Goal: Check status: Check status

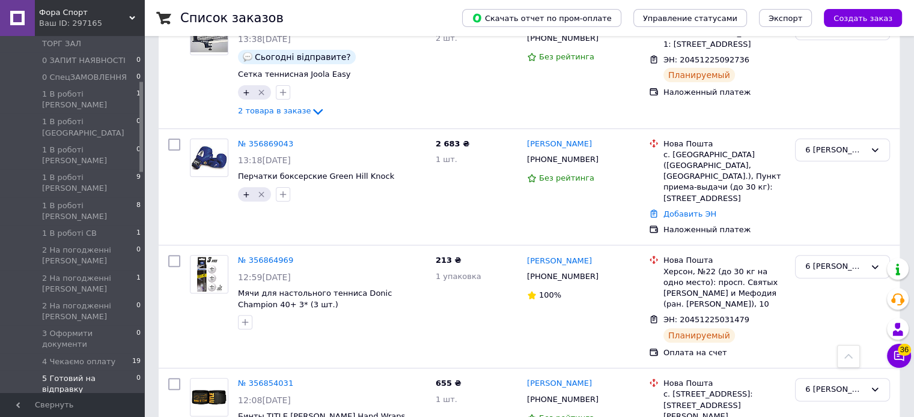
scroll to position [180, 0]
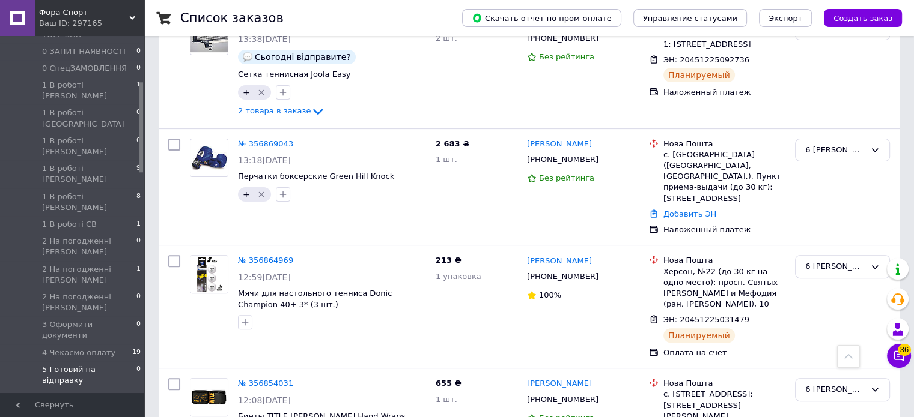
click at [88, 362] on li "5 Готовий на відправку 0" at bounding box center [74, 376] width 148 height 28
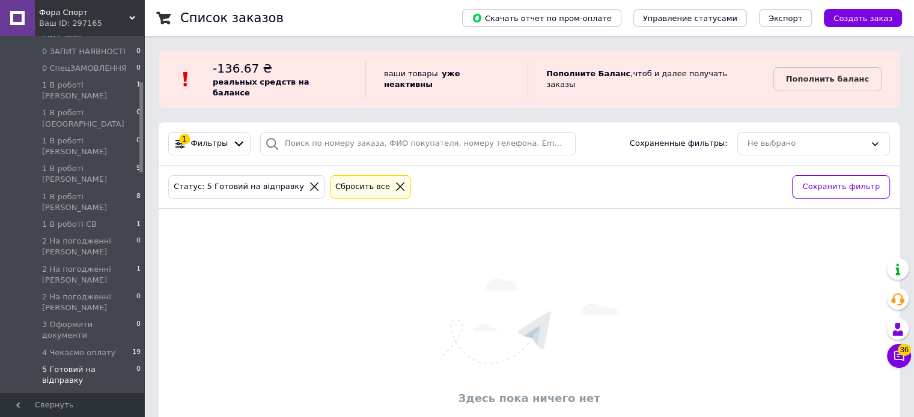
click at [182, 221] on div "Здесь пока ничего нет" at bounding box center [529, 344] width 741 height 246
click at [94, 392] on span "5 Створити ТТН Торг Зал" at bounding box center [87, 403] width 90 height 22
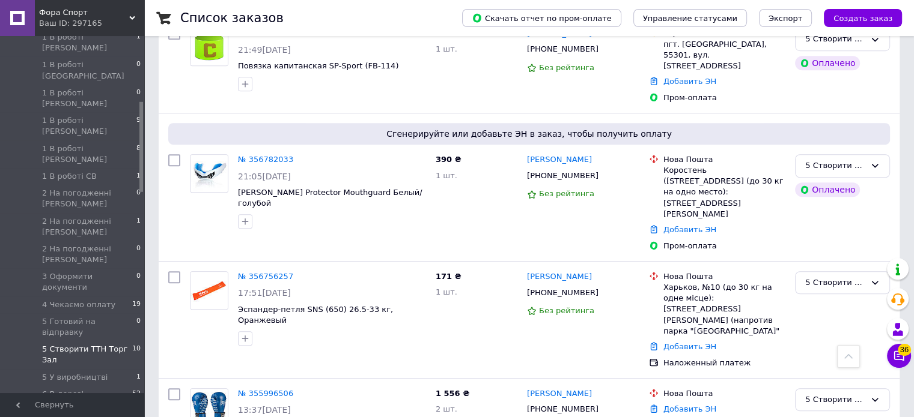
scroll to position [300, 0]
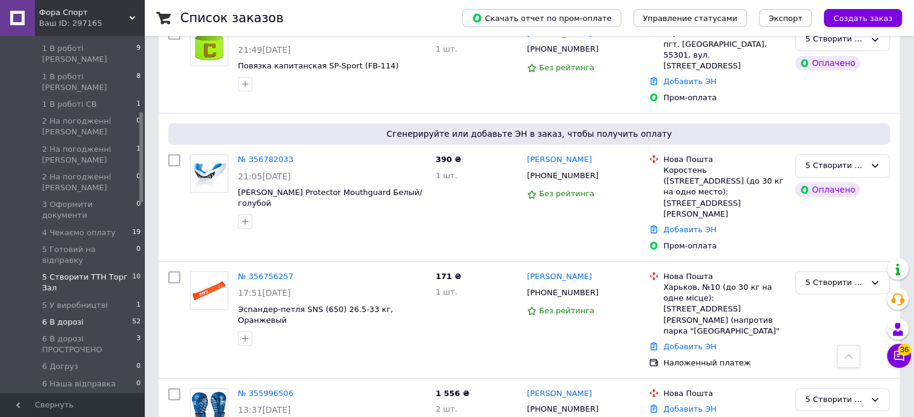
click at [70, 317] on span "6 В дорозі" at bounding box center [62, 322] width 41 height 11
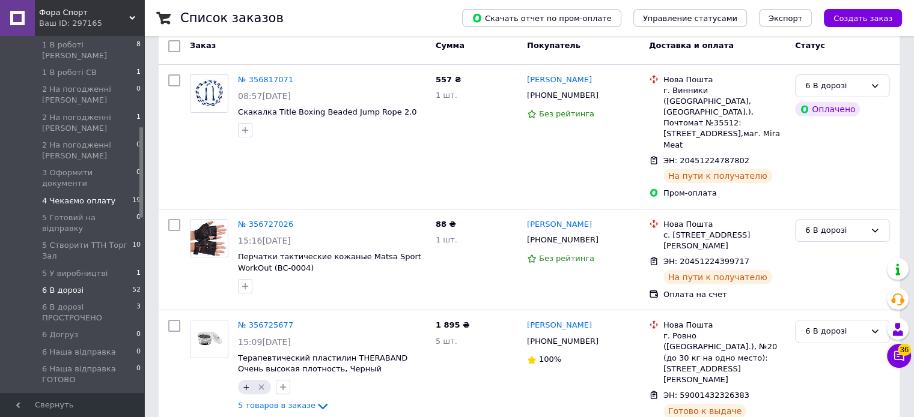
scroll to position [360, 0]
click at [82, 319] on span "6 Наша відправка" at bounding box center [79, 324] width 74 height 11
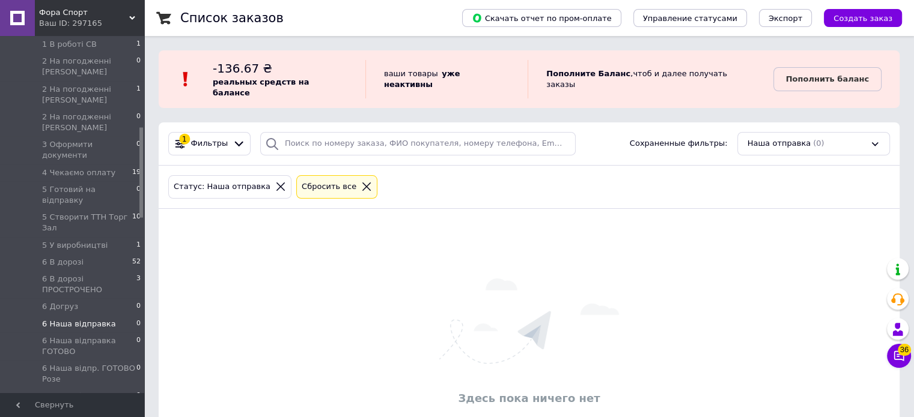
click at [103, 319] on span "6 Наша відправка" at bounding box center [79, 324] width 74 height 11
click at [82, 212] on span "5 Створити ТТН Торг Зал" at bounding box center [87, 223] width 90 height 22
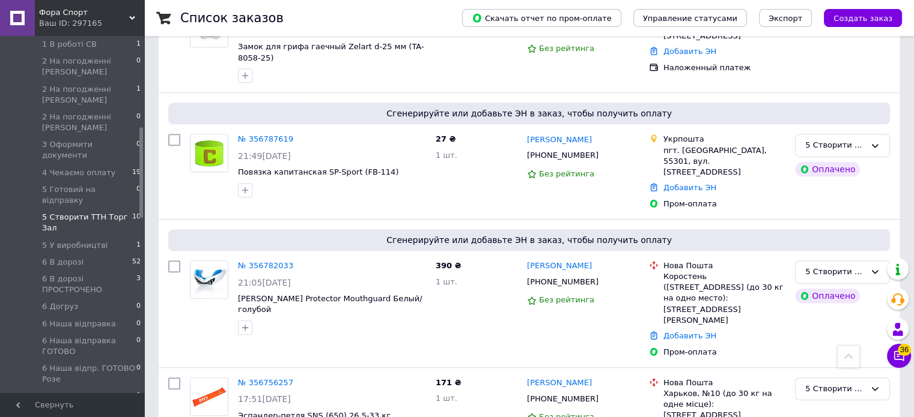
scroll to position [827, 0]
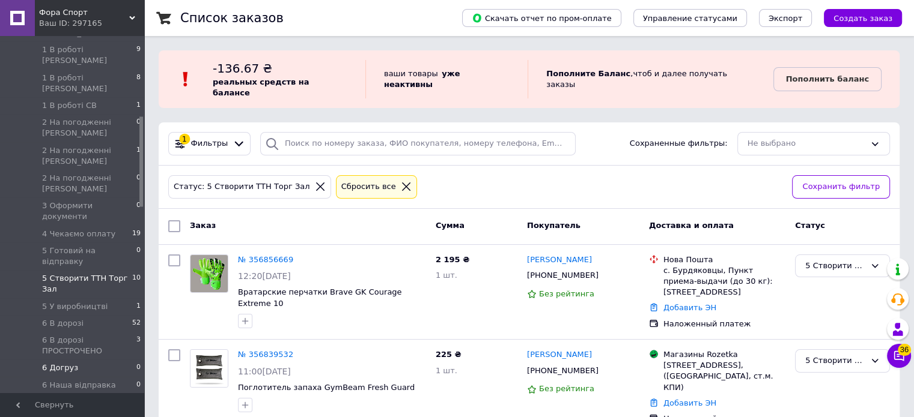
scroll to position [180, 0]
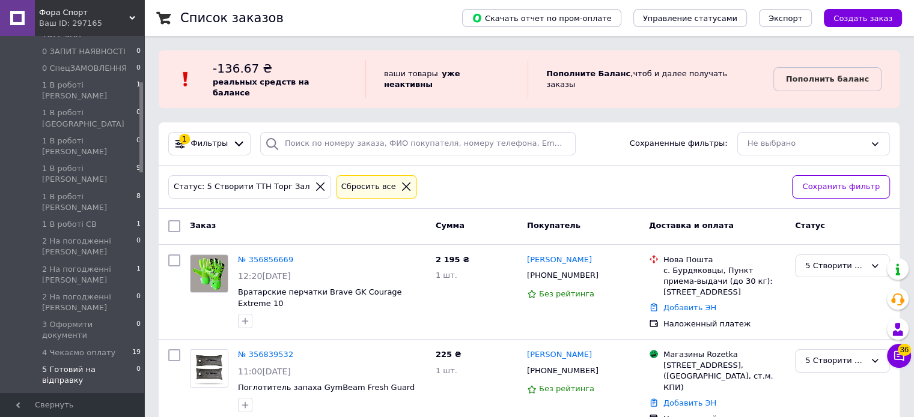
click at [94, 365] on span "5 Готовий на відправку" at bounding box center [89, 376] width 94 height 22
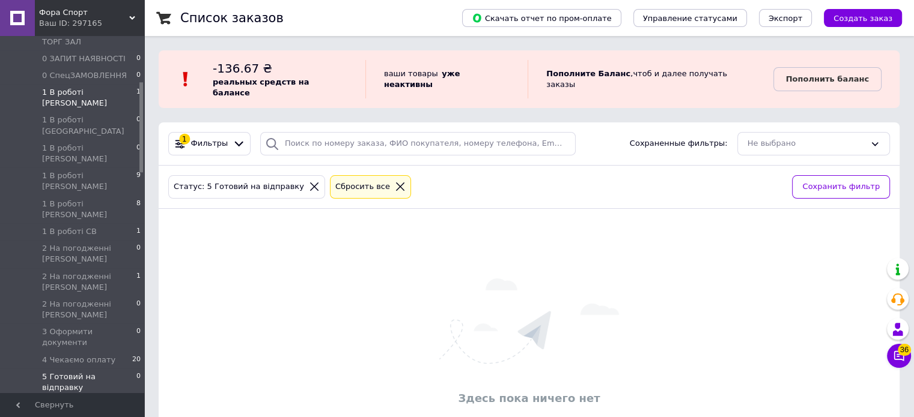
scroll to position [180, 0]
click at [199, 221] on div "Здесь пока ничего нет" at bounding box center [529, 344] width 741 height 246
click at [103, 365] on span "5 Готовий на відправку" at bounding box center [89, 376] width 94 height 22
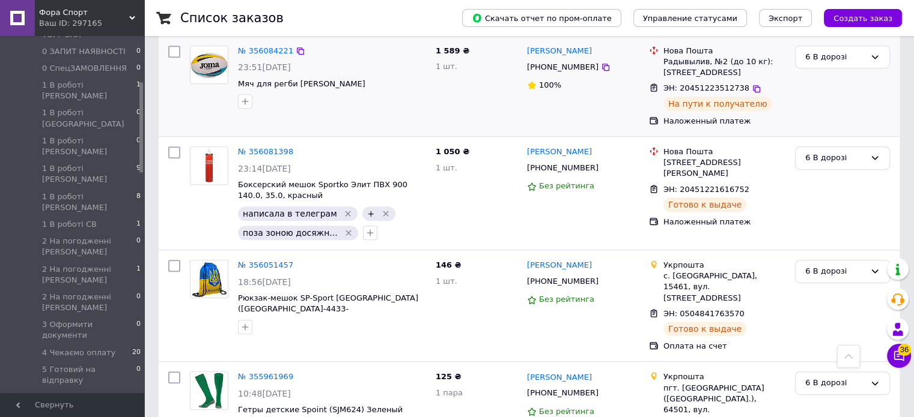
scroll to position [5267, 0]
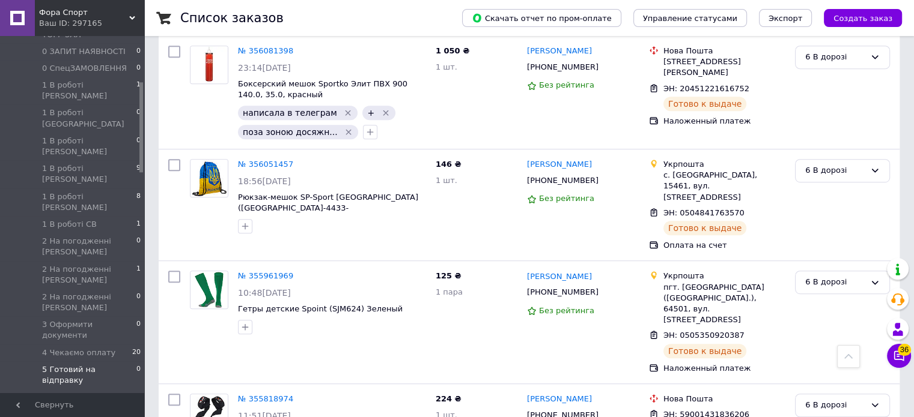
click at [94, 365] on span "5 Готовий на відправку" at bounding box center [89, 376] width 94 height 22
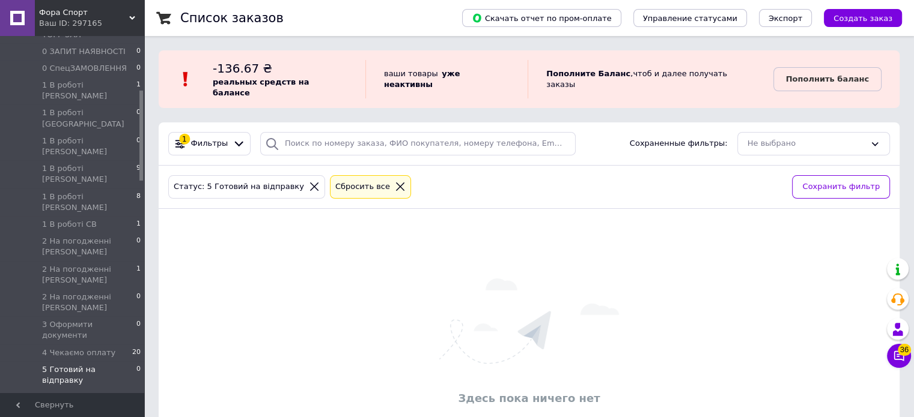
scroll to position [300, 0]
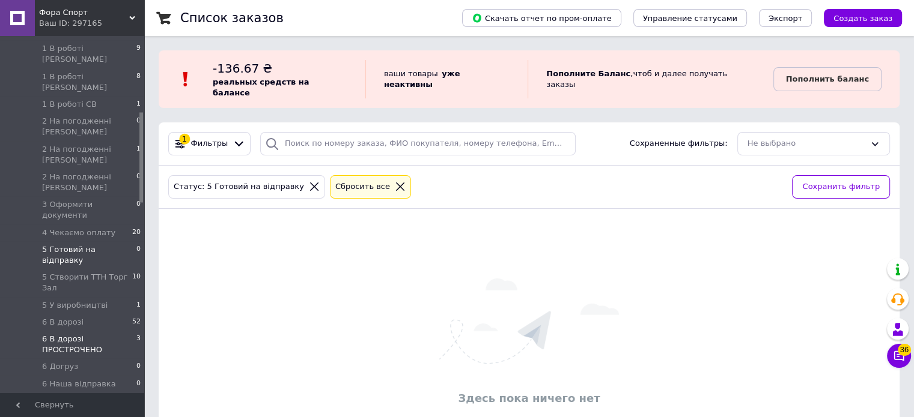
click at [89, 334] on span "6 В дорозі ПРОСТРОЧЕНО" at bounding box center [89, 345] width 94 height 22
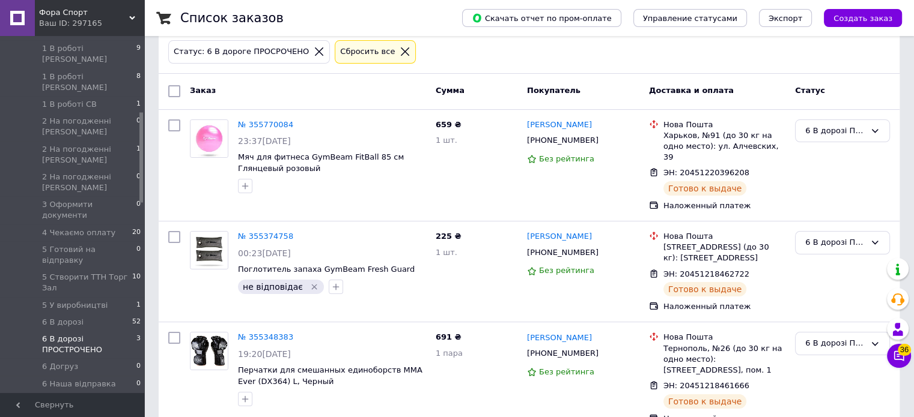
scroll to position [144, 0]
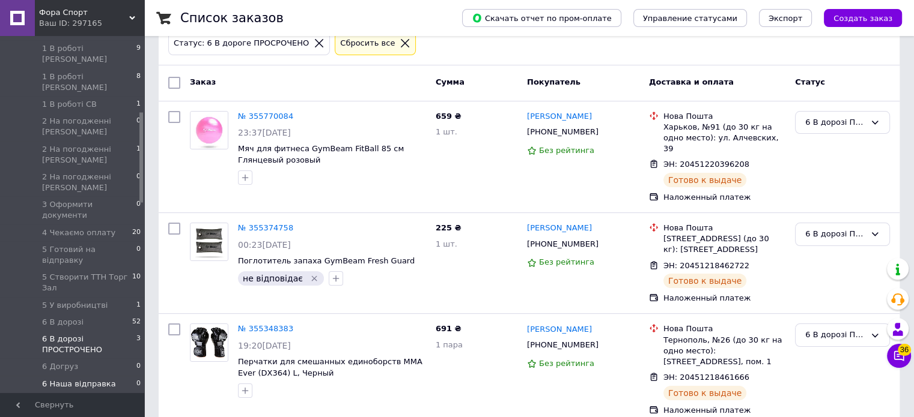
click at [82, 379] on span "6 Наша відправка" at bounding box center [79, 384] width 74 height 11
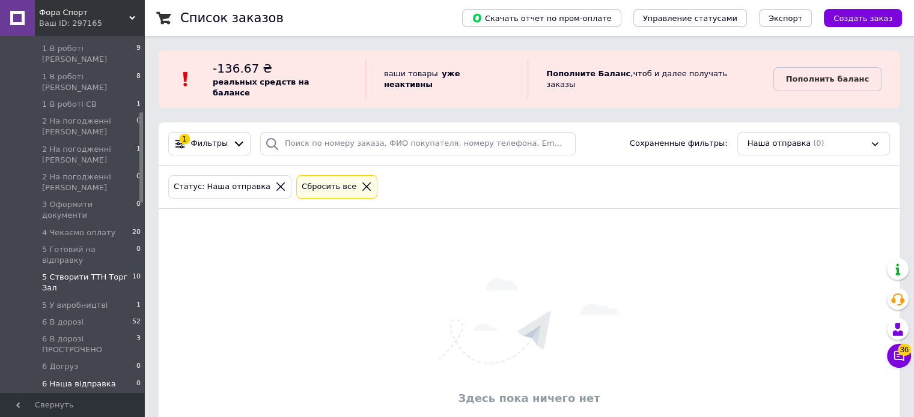
click at [66, 272] on span "5 Створити ТТН Торг Зал" at bounding box center [87, 283] width 90 height 22
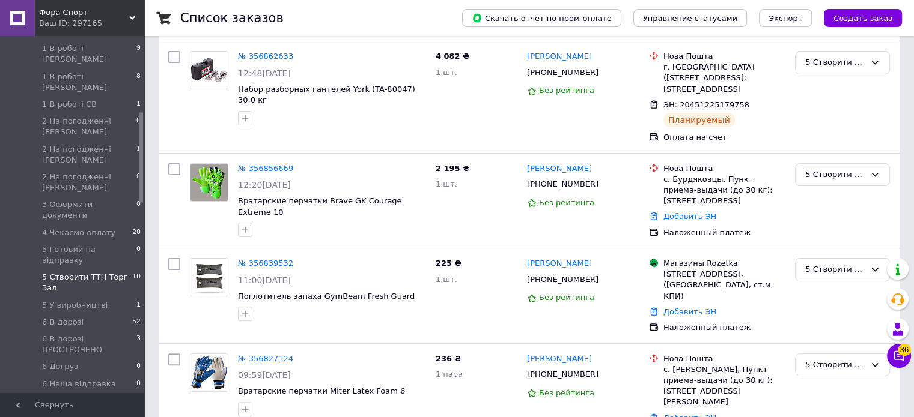
scroll to position [300, 0]
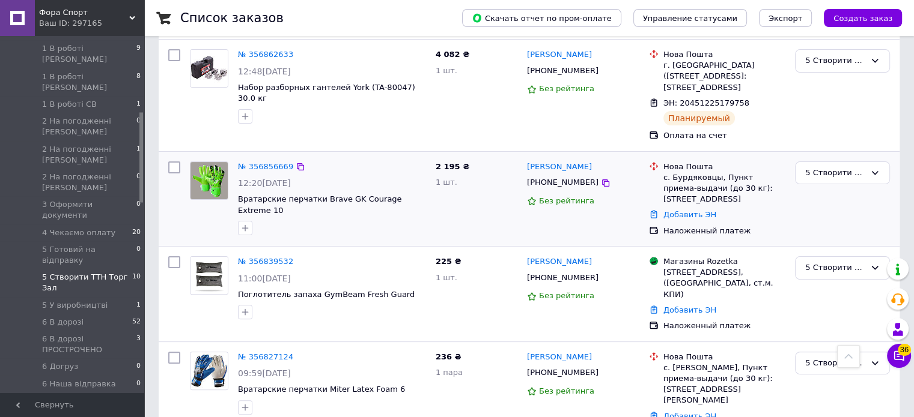
click at [206, 206] on div at bounding box center [209, 199] width 48 height 84
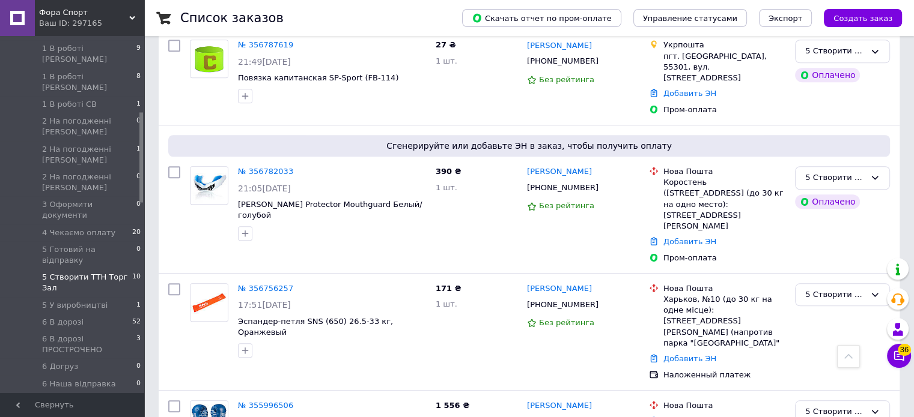
scroll to position [1024, 0]
click at [90, 314] on li "6 В дорозі 52" at bounding box center [74, 322] width 148 height 17
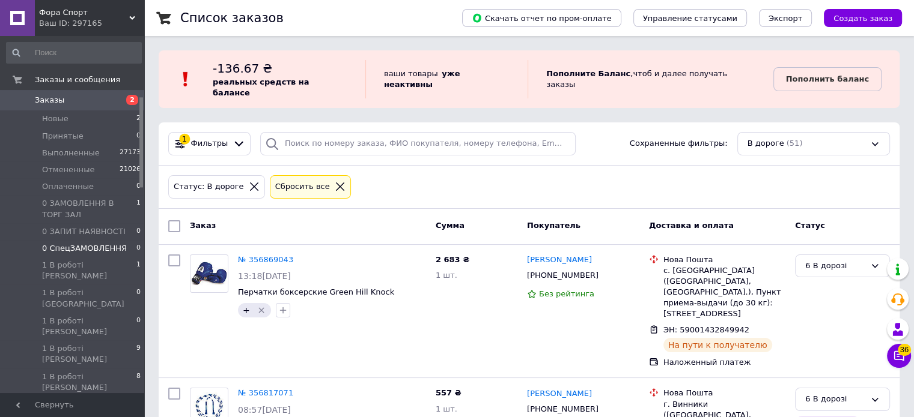
scroll to position [240, 0]
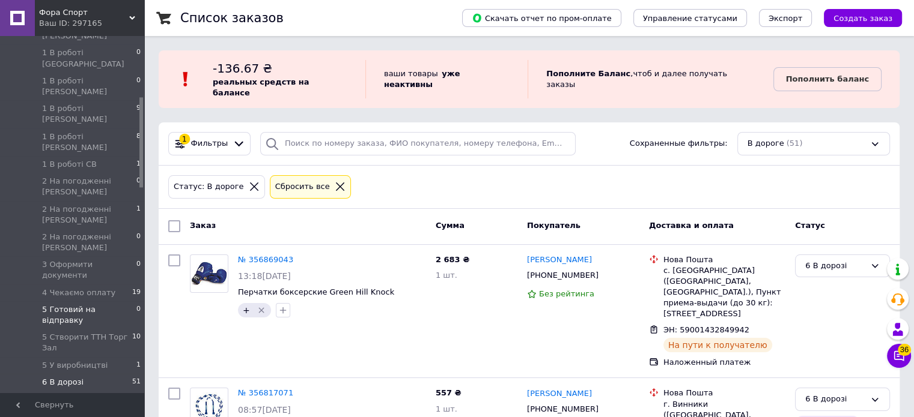
click at [120, 305] on span "5 Готовий на відправку" at bounding box center [89, 316] width 94 height 22
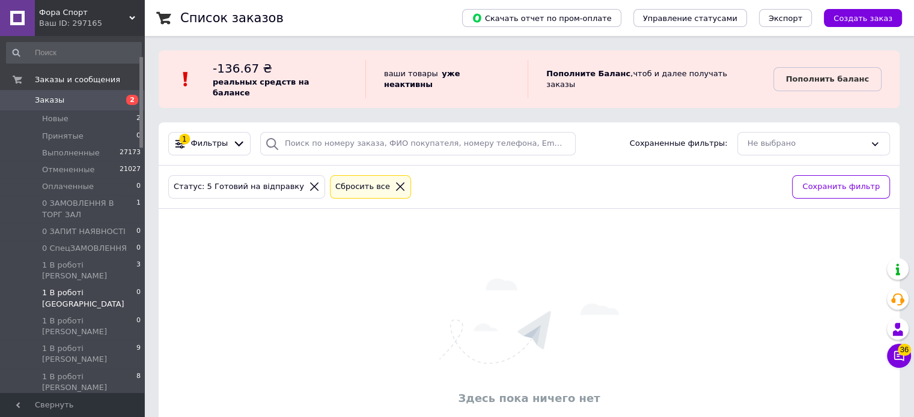
scroll to position [180, 0]
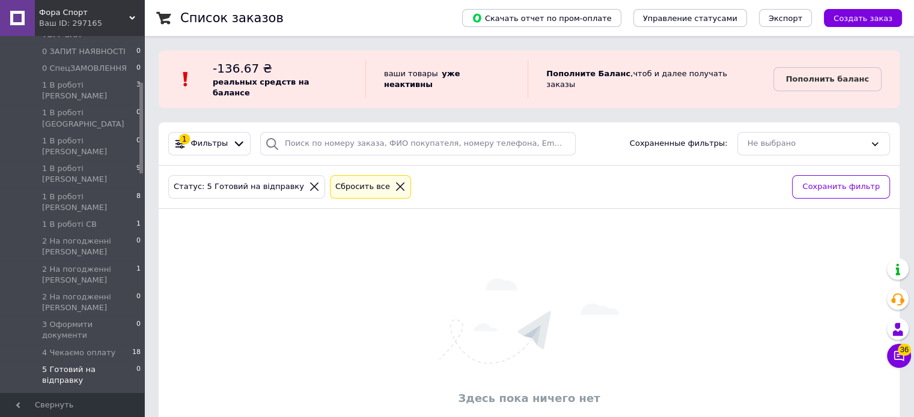
click at [103, 365] on span "5 Готовий на відправку" at bounding box center [89, 376] width 94 height 22
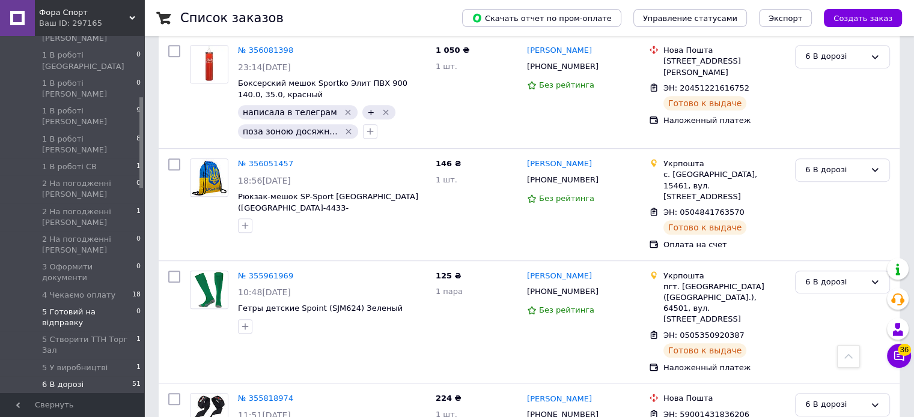
scroll to position [300, 0]
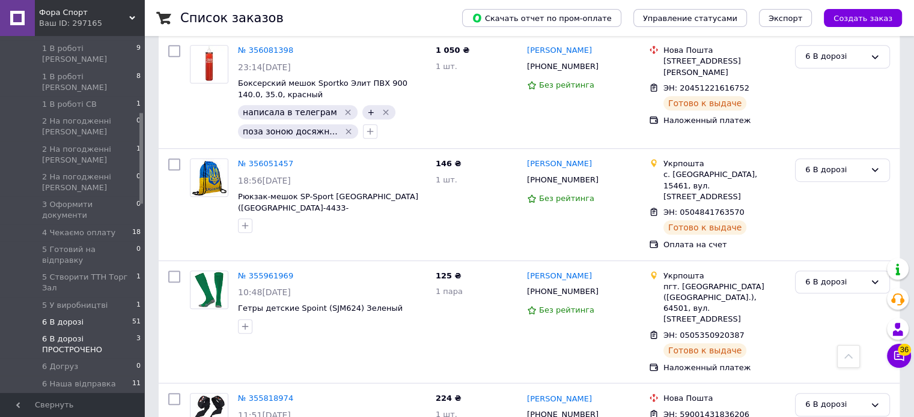
click at [69, 334] on span "6 В дорозі ПРОСТРОЧЕНО" at bounding box center [89, 345] width 94 height 22
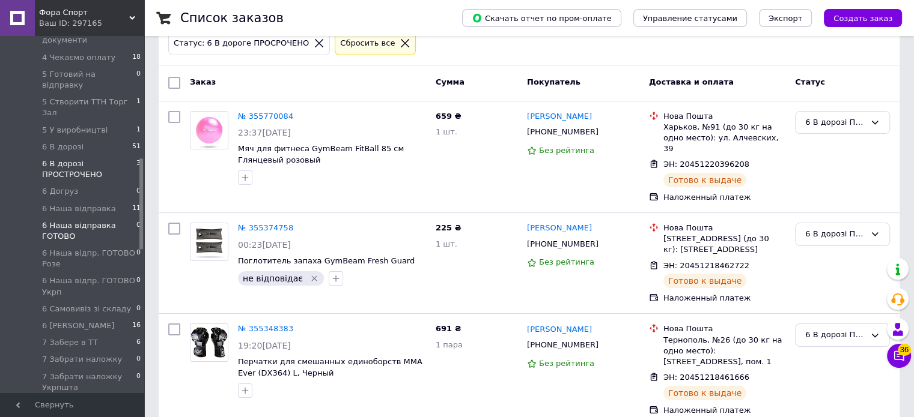
scroll to position [481, 0]
click at [86, 316] on span "6 [PERSON_NAME]" at bounding box center [78, 321] width 72 height 11
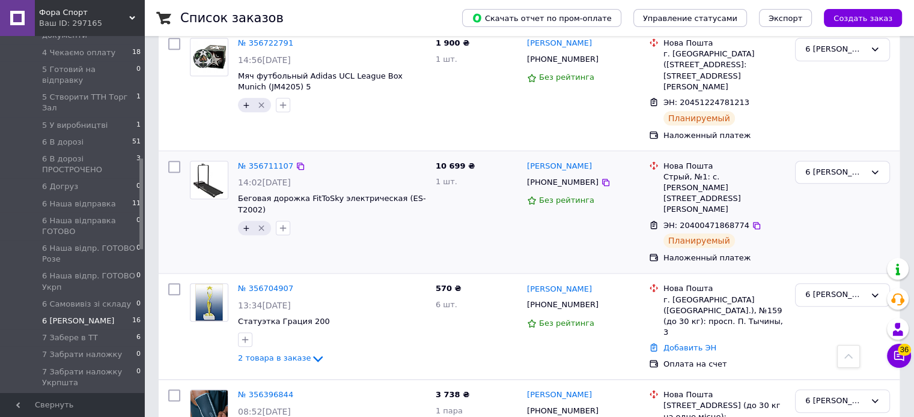
scroll to position [961, 0]
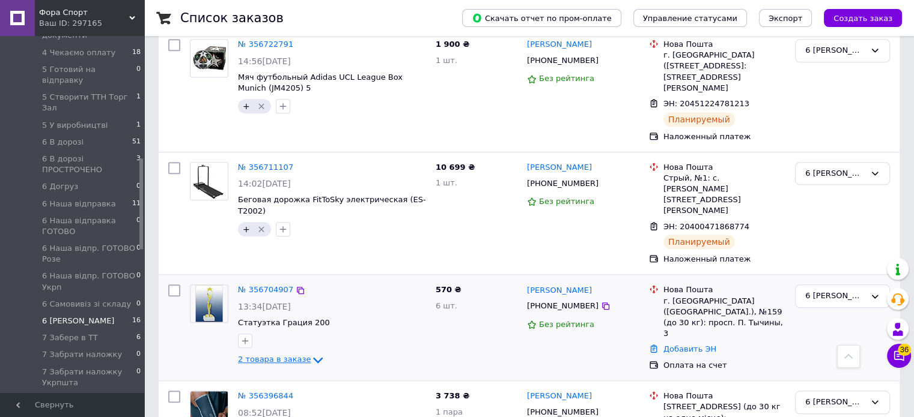
click at [290, 355] on span "2 товара в заказе" at bounding box center [274, 359] width 73 height 9
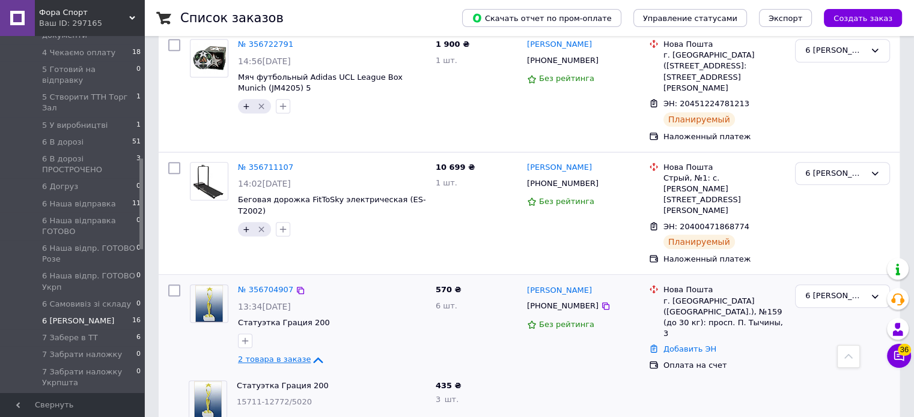
click at [290, 355] on span "2 товара в заказе" at bounding box center [274, 359] width 73 height 9
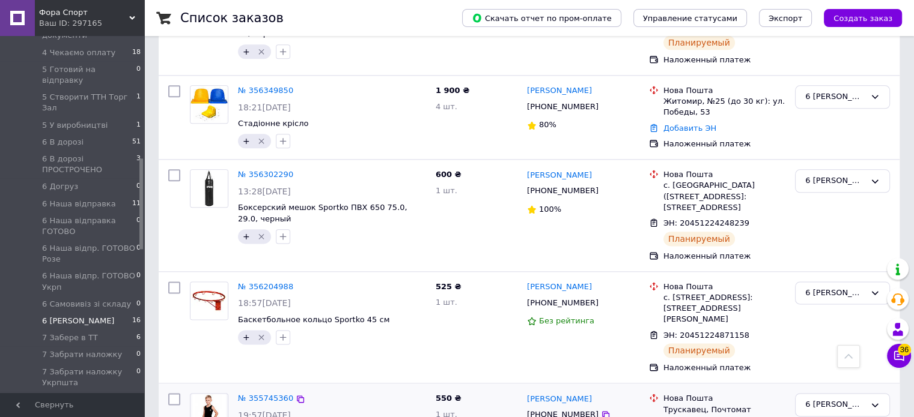
scroll to position [1418, 0]
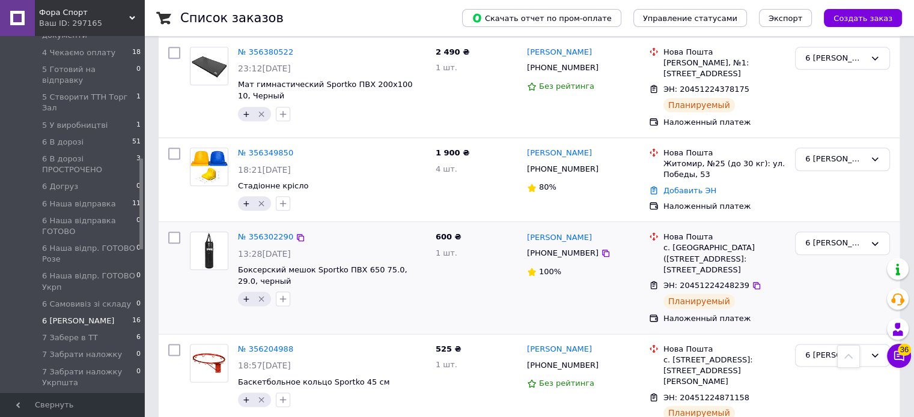
click at [248, 227] on div "№ 356302290 13:28[DATE] Боксерский мешок Sportko ПВХ 650 75.0, 29.0, черный +" at bounding box center [308, 278] width 246 height 102
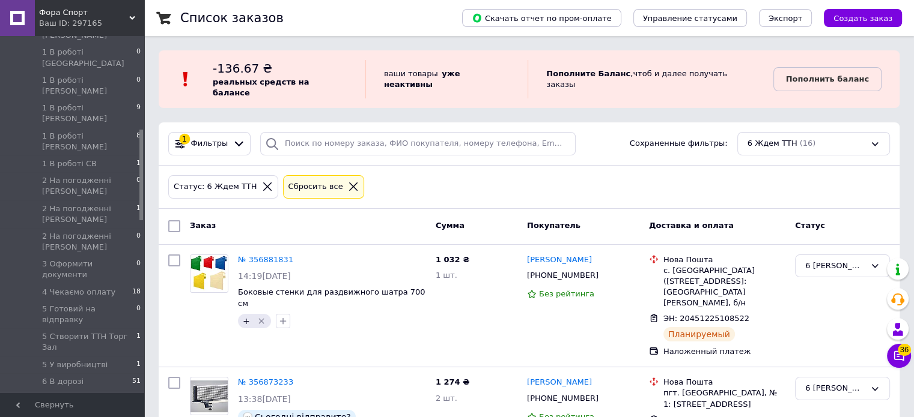
scroll to position [240, 0]
click at [97, 374] on li "6 В дорозі 51" at bounding box center [74, 382] width 148 height 17
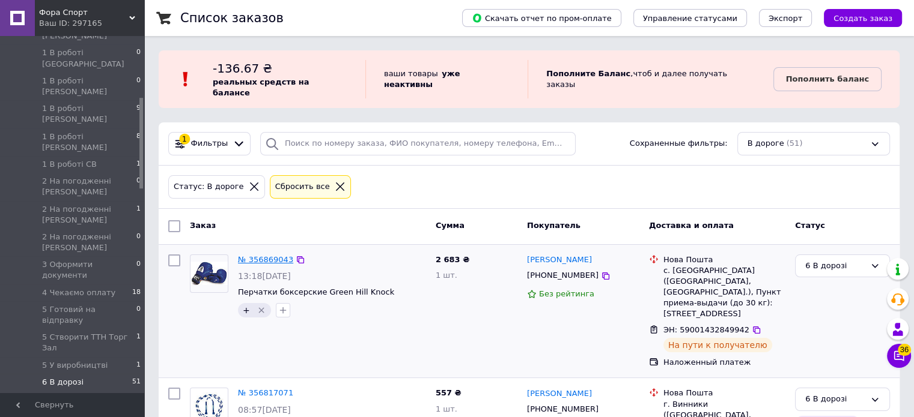
click at [256, 255] on link "№ 356869043" at bounding box center [265, 259] width 55 height 9
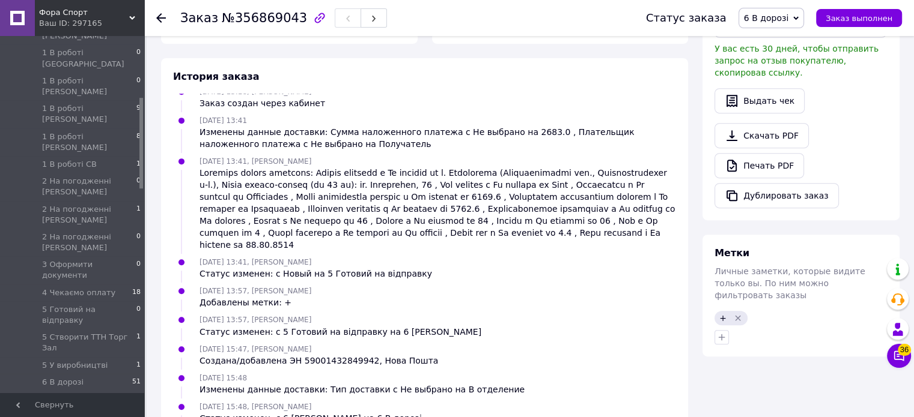
scroll to position [532, 0]
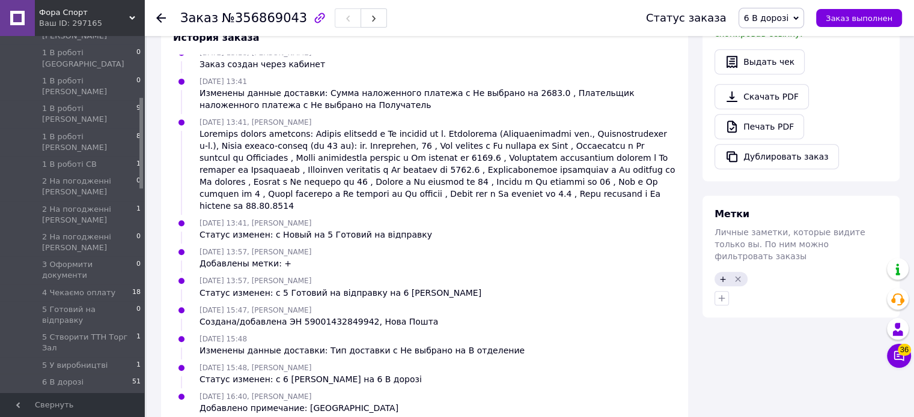
drag, startPoint x: 233, startPoint y: 372, endPoint x: 392, endPoint y: 390, distance: 159.7
click at [392, 390] on div "12.08.2025 16:40, Володимир Менеджер Добавлено примечание: павлоградський район" at bounding box center [424, 402] width 512 height 24
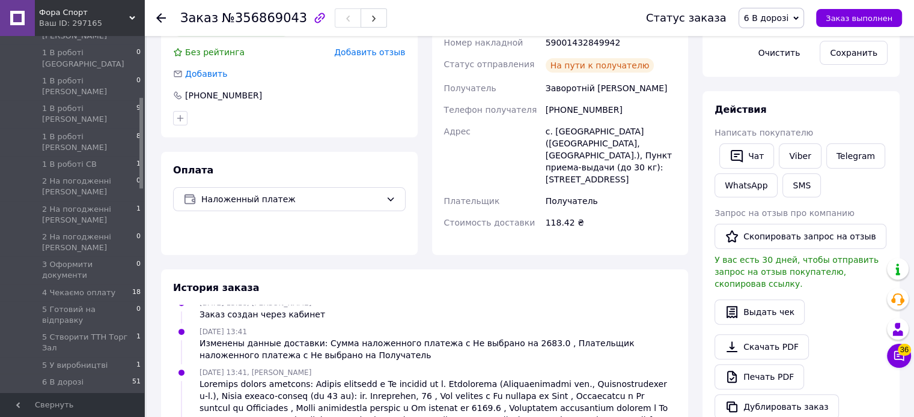
scroll to position [172, 0]
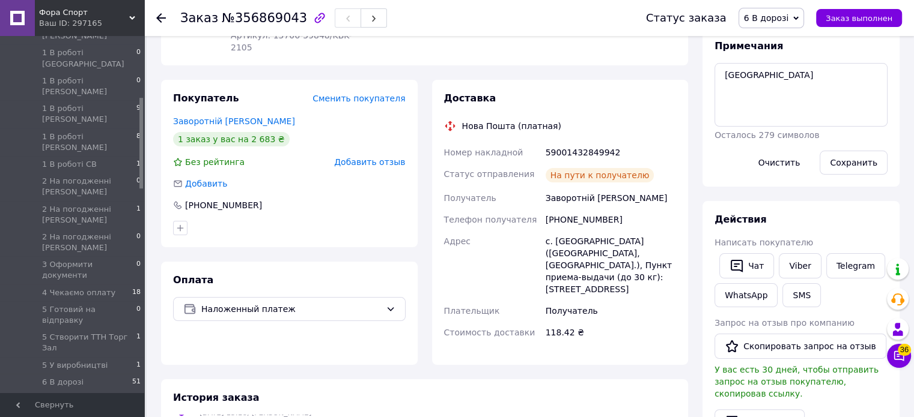
click at [154, 19] on div "Заказ №356869043 Статус заказа 6 В дорозі Принят Выполнен Отменен Оплаченный 0 …" at bounding box center [528, 18] width 769 height 36
click at [158, 19] on use at bounding box center [161, 18] width 10 height 10
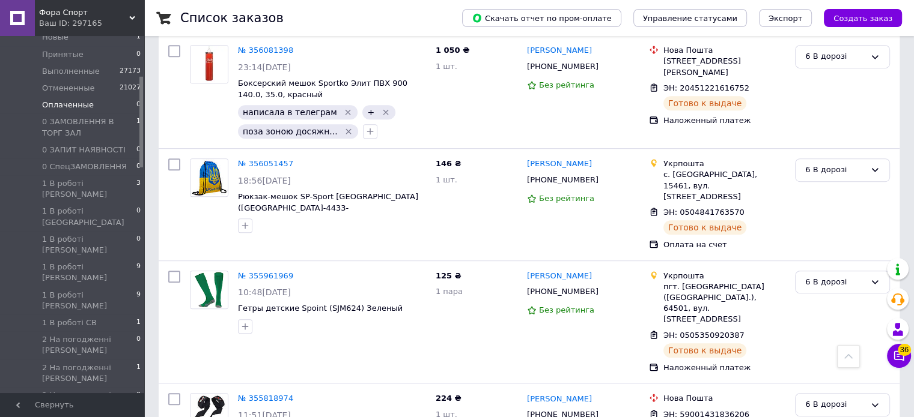
scroll to position [240, 0]
click at [67, 394] on span "6 В дорозі ПРОСТРОЧЕНО" at bounding box center [89, 405] width 94 height 22
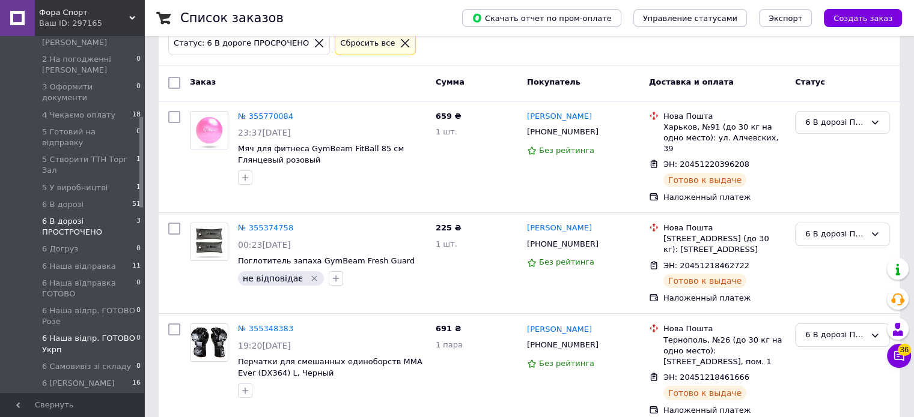
scroll to position [420, 0]
click at [61, 376] on span "6 [PERSON_NAME]" at bounding box center [78, 381] width 72 height 11
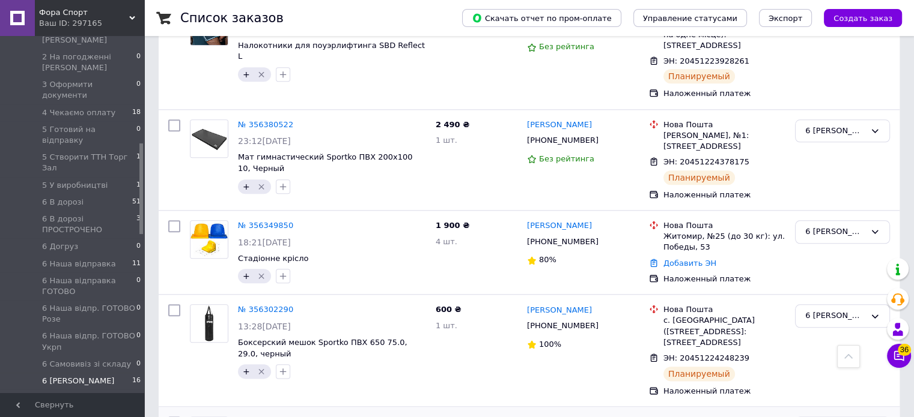
scroll to position [1237, 0]
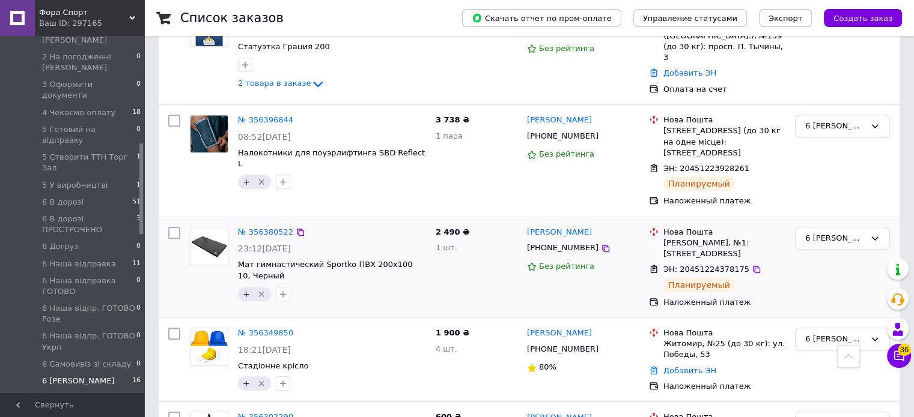
click at [207, 222] on div "№ 356380522 23:12[DATE] Мат гимнастический Sportko ПВХ 200х100 10, Черный +" at bounding box center [308, 267] width 246 height 91
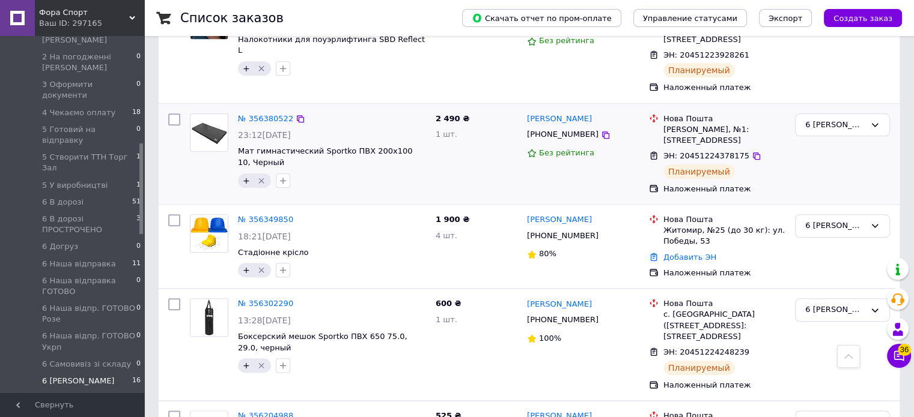
scroll to position [1358, 0]
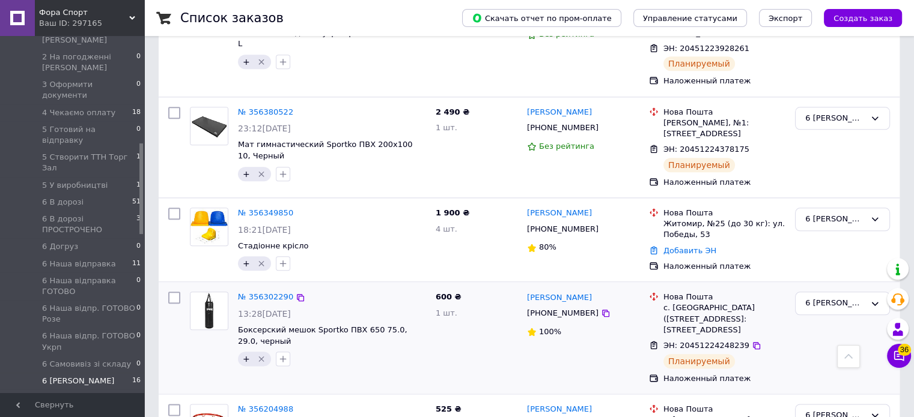
click at [214, 287] on div "№ 356302290 13:28[DATE] Боксерский мешок Sportko ПВХ 650 75.0, 29.0, черный +" at bounding box center [308, 338] width 246 height 102
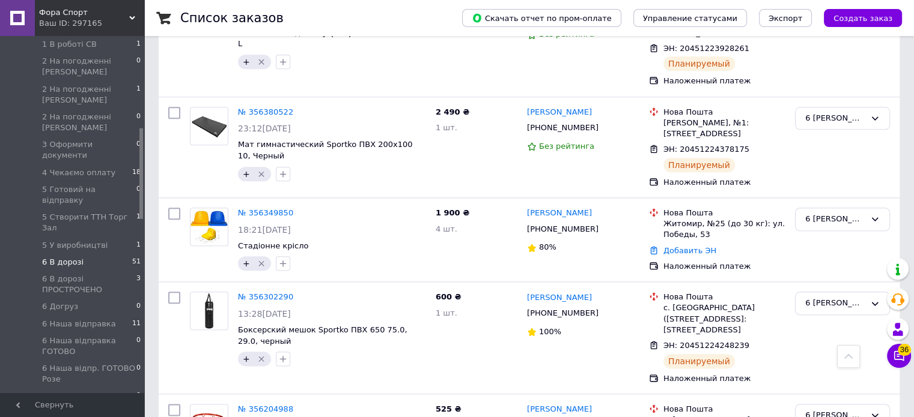
click at [77, 257] on span "6 В дорозі" at bounding box center [62, 262] width 41 height 11
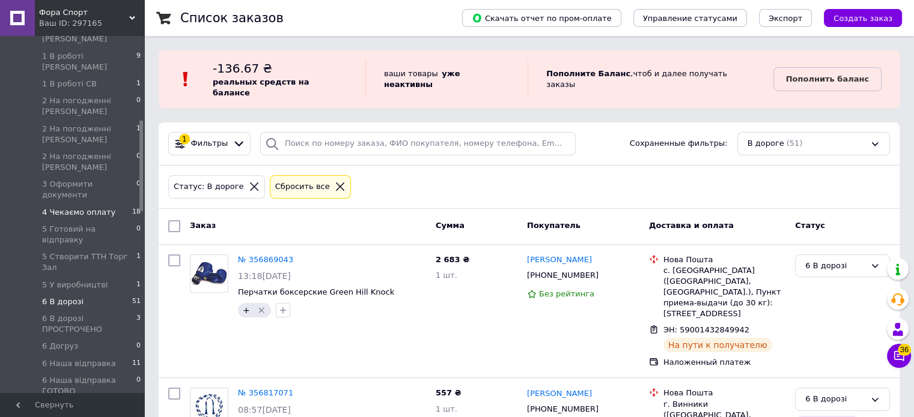
scroll to position [300, 0]
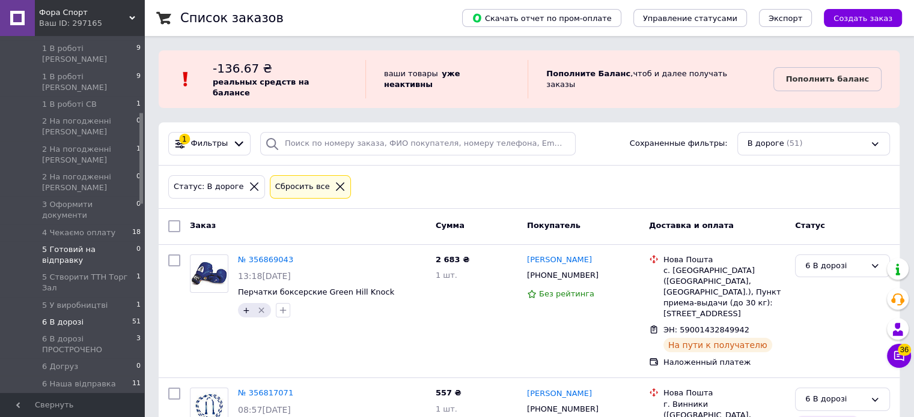
click at [85, 244] on span "5 Готовий на відправку" at bounding box center [89, 255] width 94 height 22
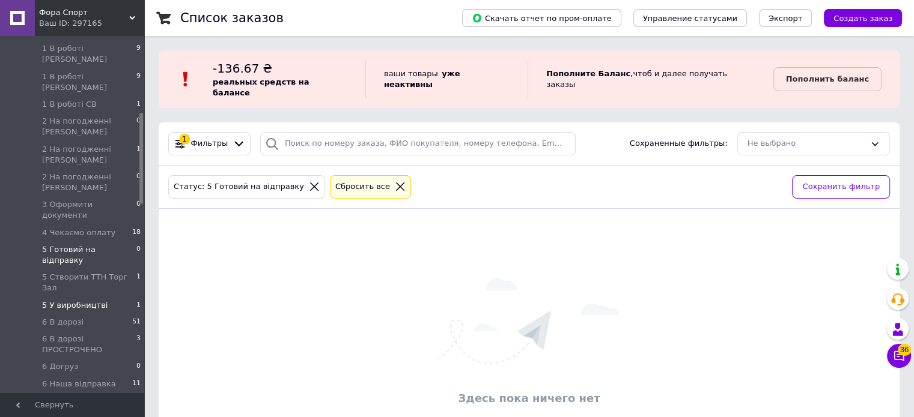
click at [97, 300] on span "5 У виробництві" at bounding box center [74, 305] width 65 height 11
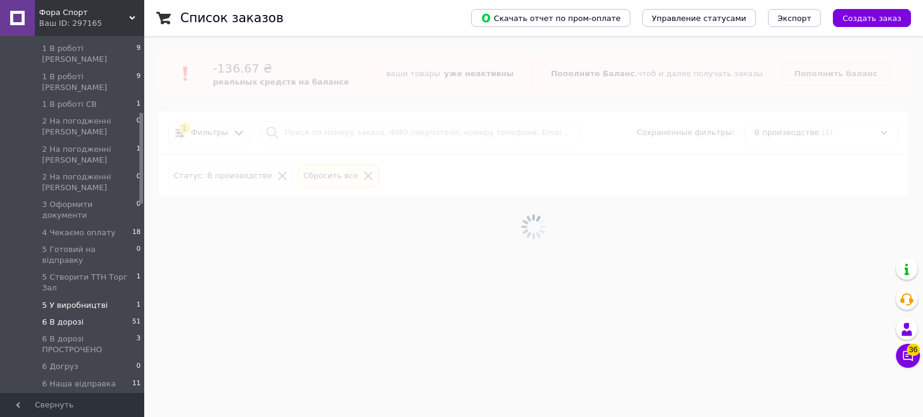
click at [79, 314] on li "6 В дорозі 51" at bounding box center [74, 322] width 148 height 17
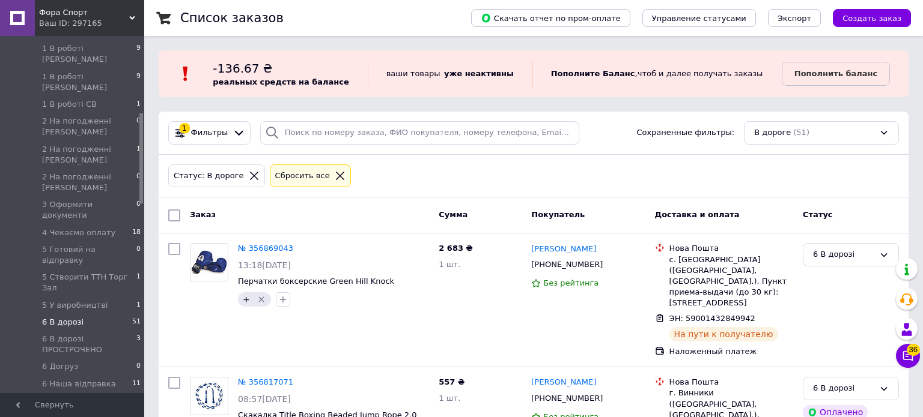
click at [70, 314] on li "6 В дорозі 51" at bounding box center [74, 322] width 148 height 17
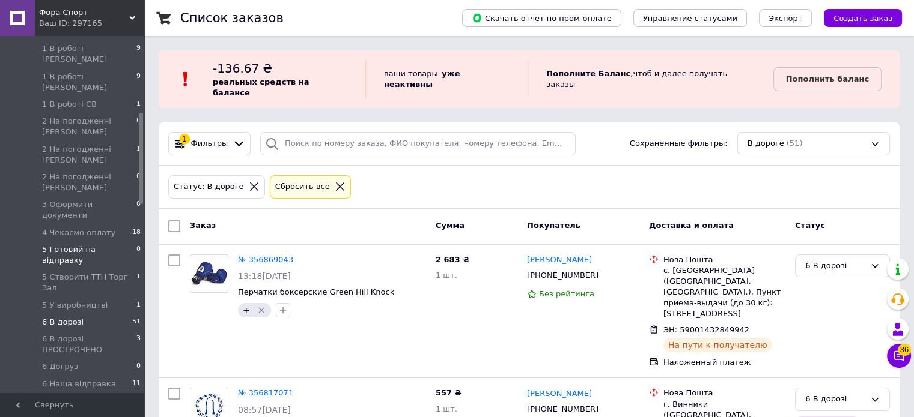
click at [79, 244] on span "5 Готовий на відправку" at bounding box center [89, 255] width 94 height 22
